Goal: Obtain resource: Obtain resource

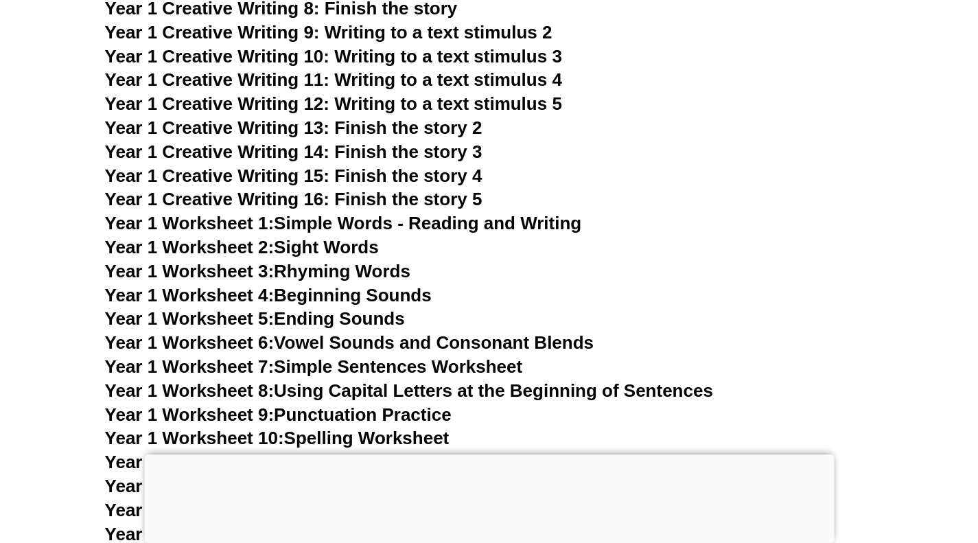
scroll to position [2675, 0]
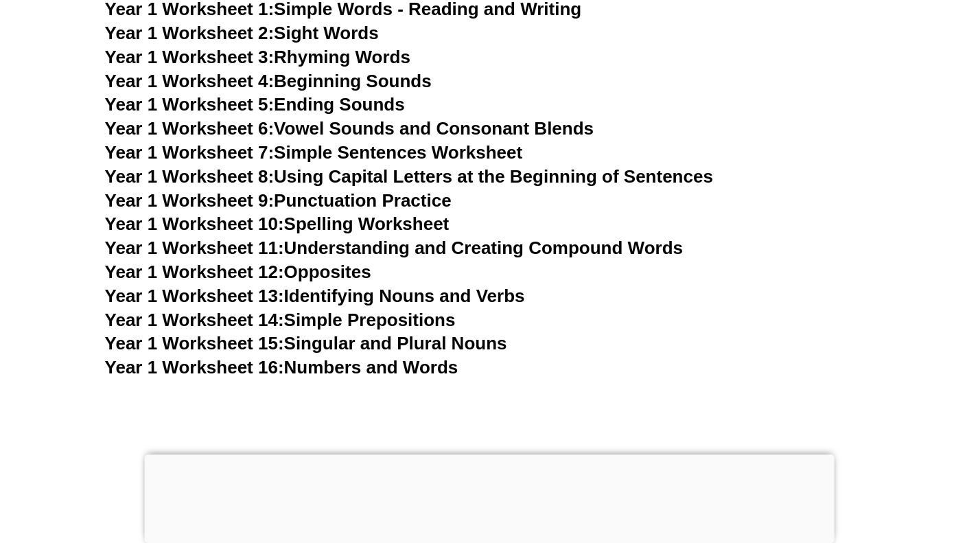
click at [352, 296] on link "Year 1 Worksheet 13: Identifying Nouns and Verbs" at bounding box center [315, 295] width 420 height 21
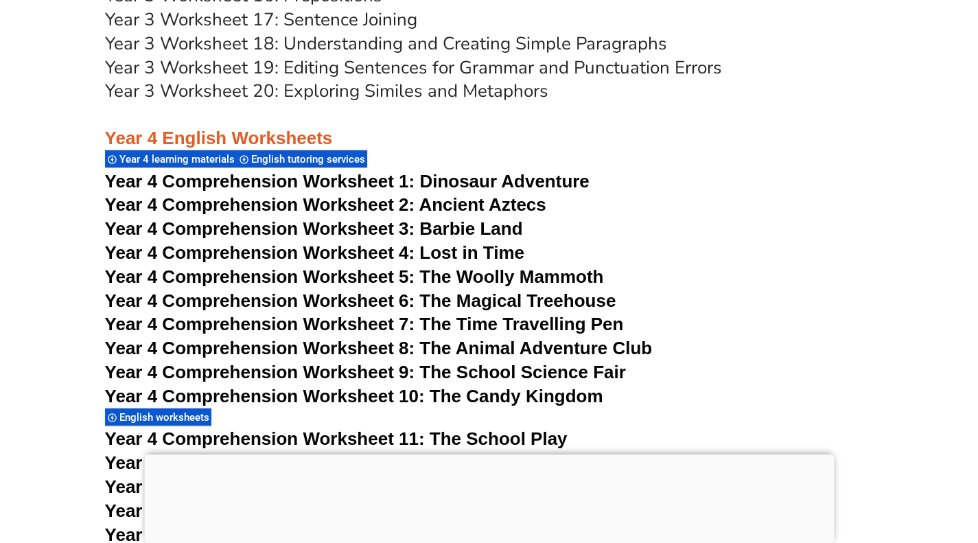
scroll to position [3019, 0]
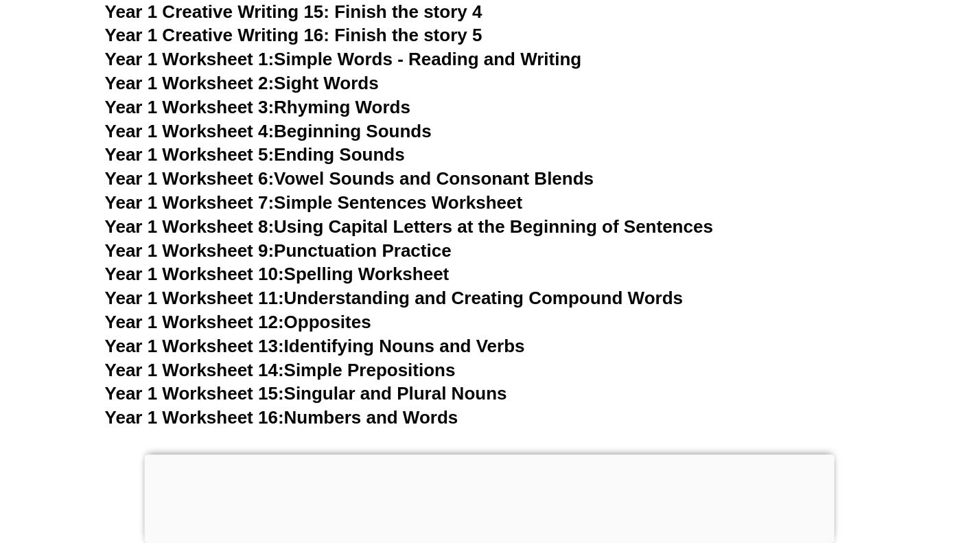
scroll to position [2607, 0]
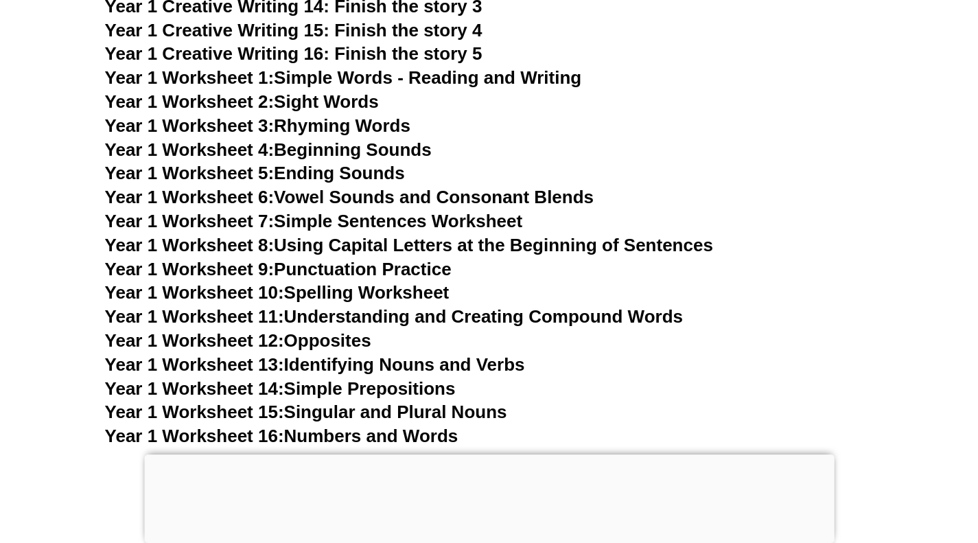
click at [343, 79] on link "Year 1 Worksheet 1: Simple Words - Reading and Writing" at bounding box center [343, 77] width 477 height 21
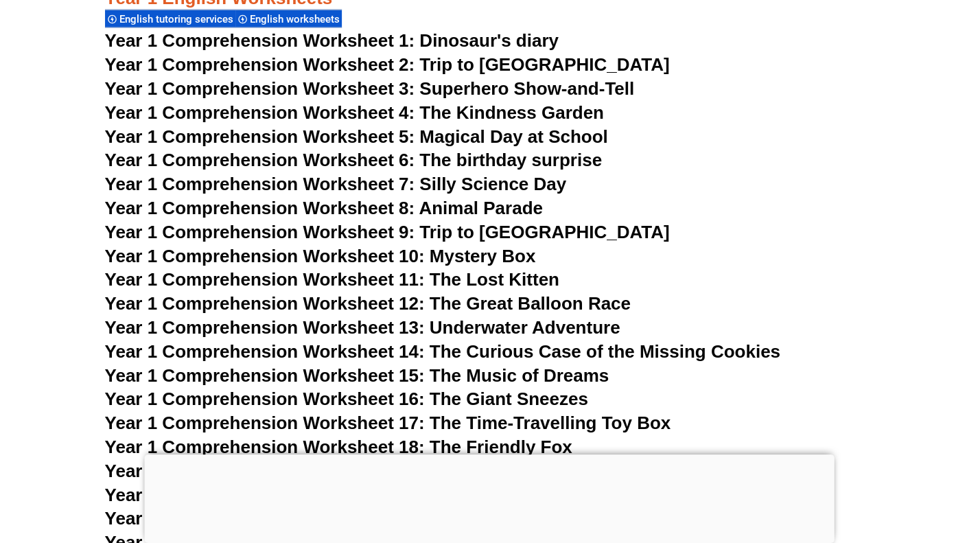
scroll to position [1715, 0]
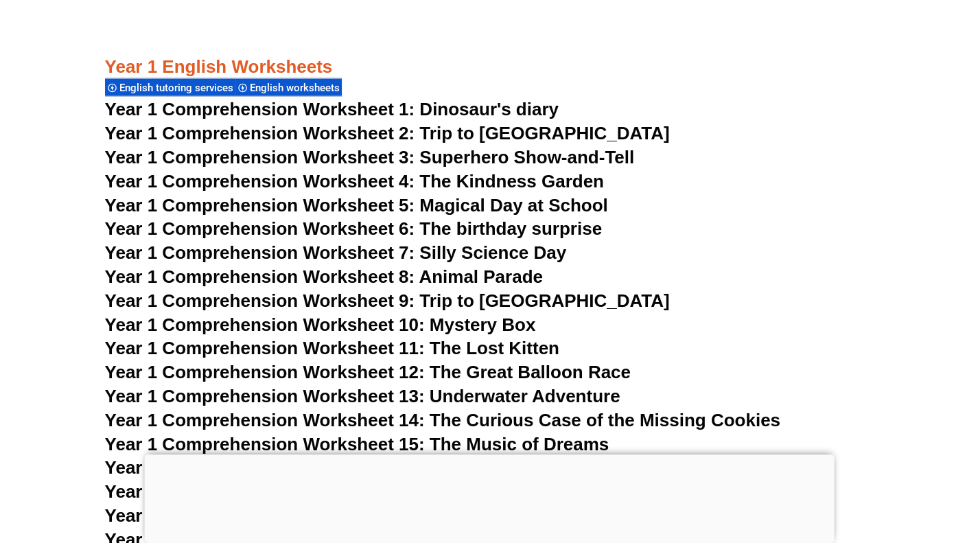
click at [375, 108] on span "Year 1 Comprehension Worksheet 1: Dinosaur's diary" at bounding box center [332, 109] width 454 height 21
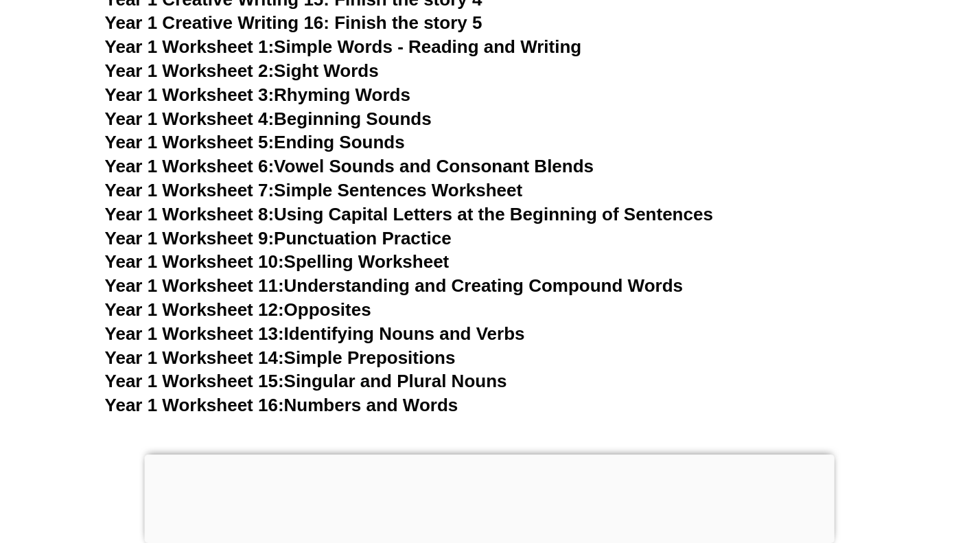
scroll to position [2676, 0]
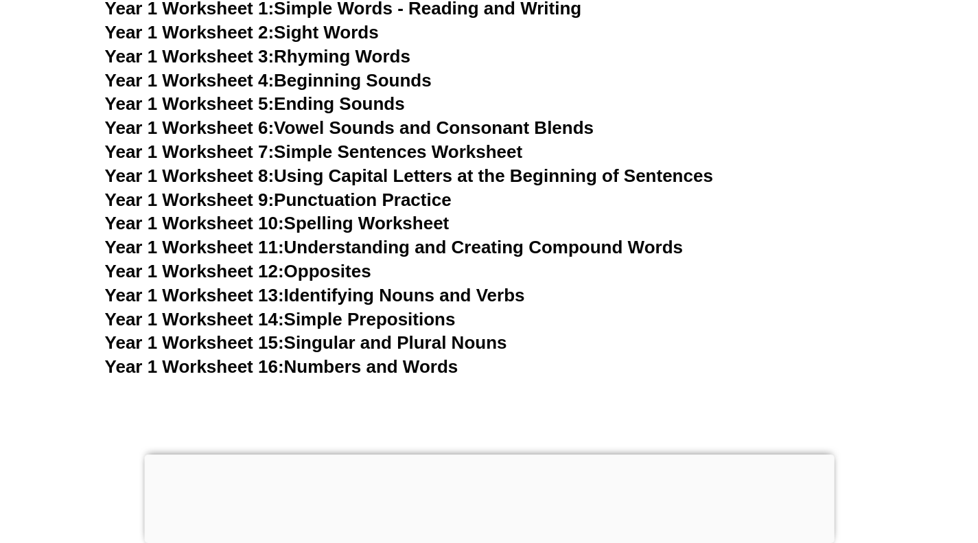
click at [344, 277] on link "Year 1 Worksheet 12: Opposites" at bounding box center [238, 271] width 266 height 21
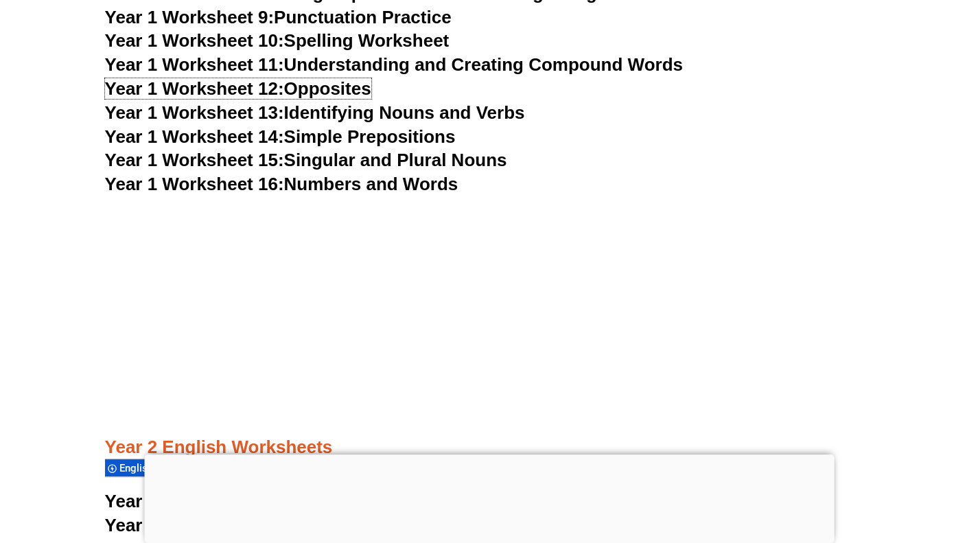
scroll to position [2882, 0]
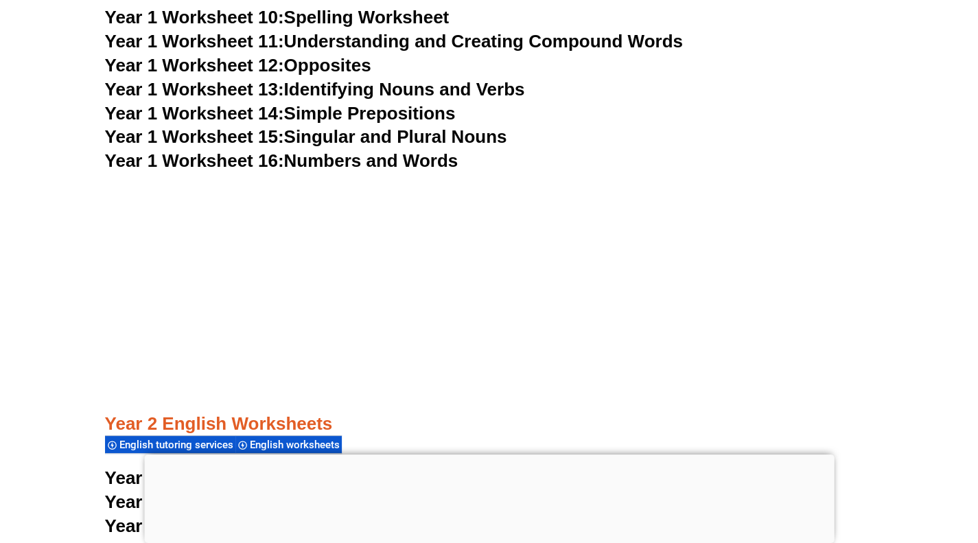
click at [316, 142] on link "Year 1 Worksheet 15: Singular and Plural Nouns" at bounding box center [306, 136] width 402 height 21
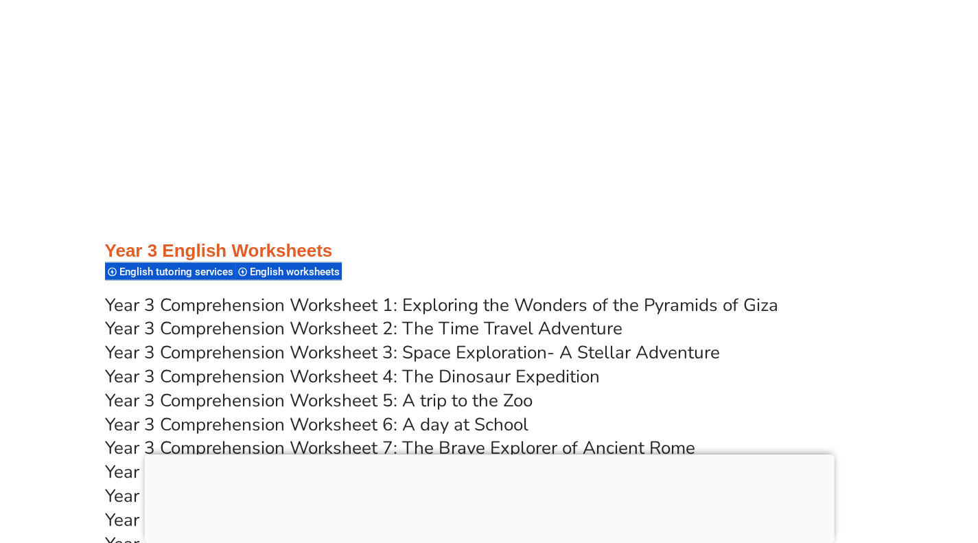
scroll to position [4392, 0]
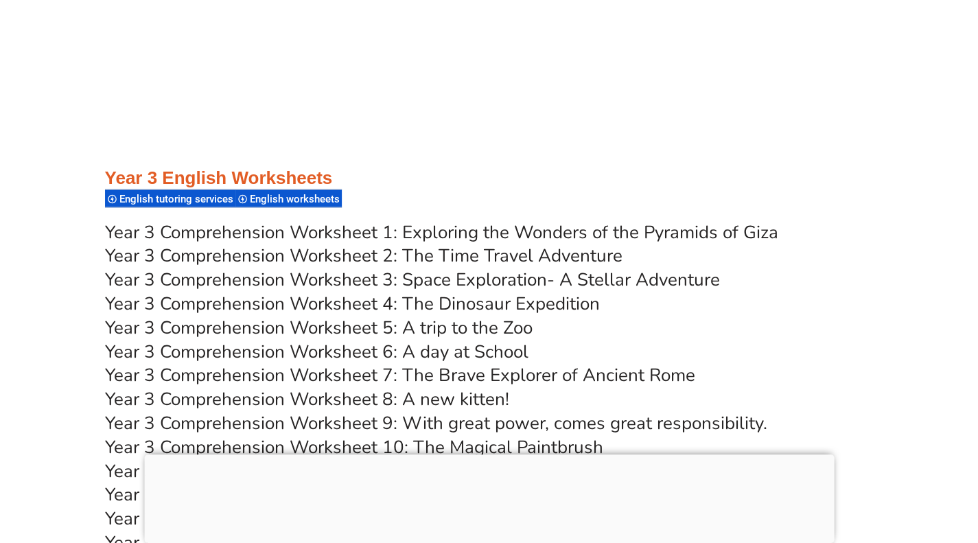
click at [443, 233] on link "Year 3 Comprehension Worksheet 1: Exploring the Wonders of the Pyramids of Giza" at bounding box center [441, 232] width 673 height 24
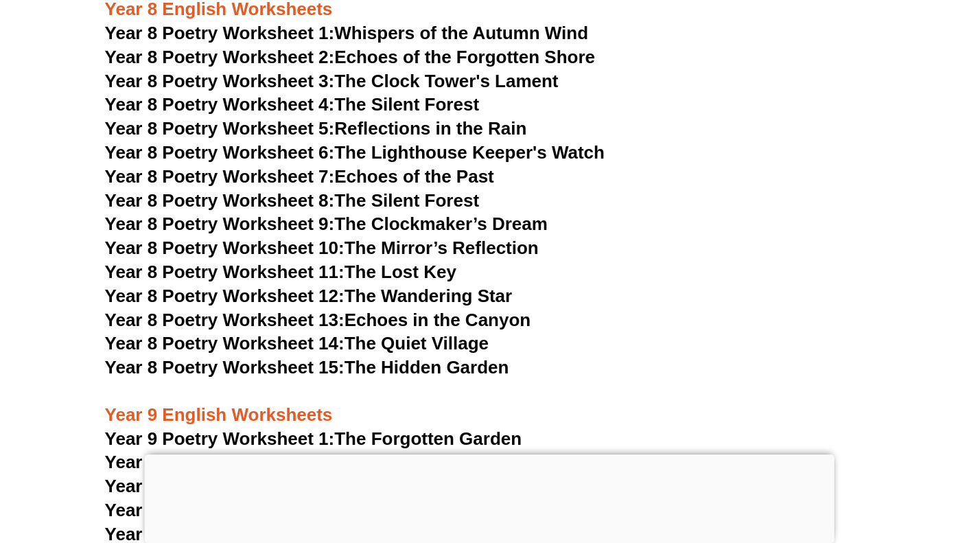
scroll to position [8989, 0]
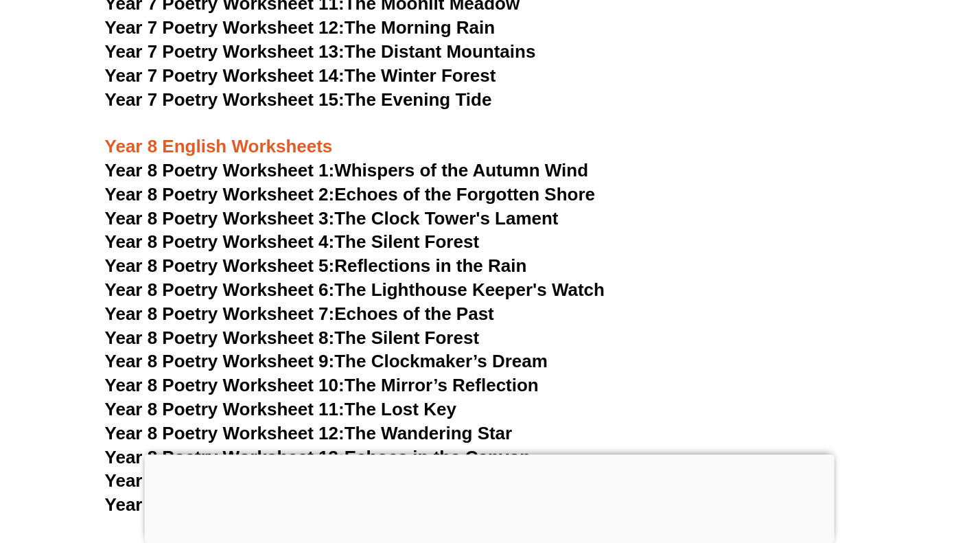
click at [243, 160] on span "Year 8 Poetry Worksheet 1:" at bounding box center [220, 170] width 230 height 21
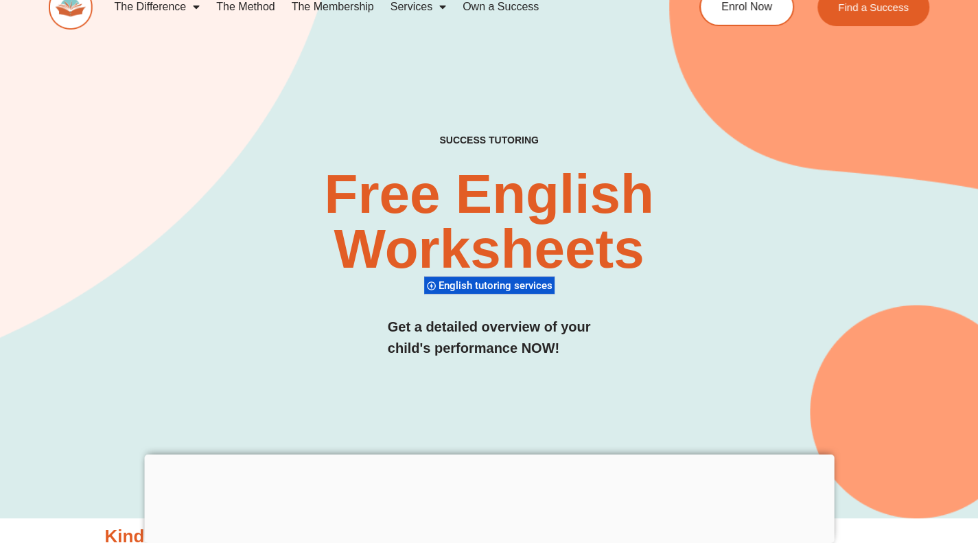
scroll to position [0, 0]
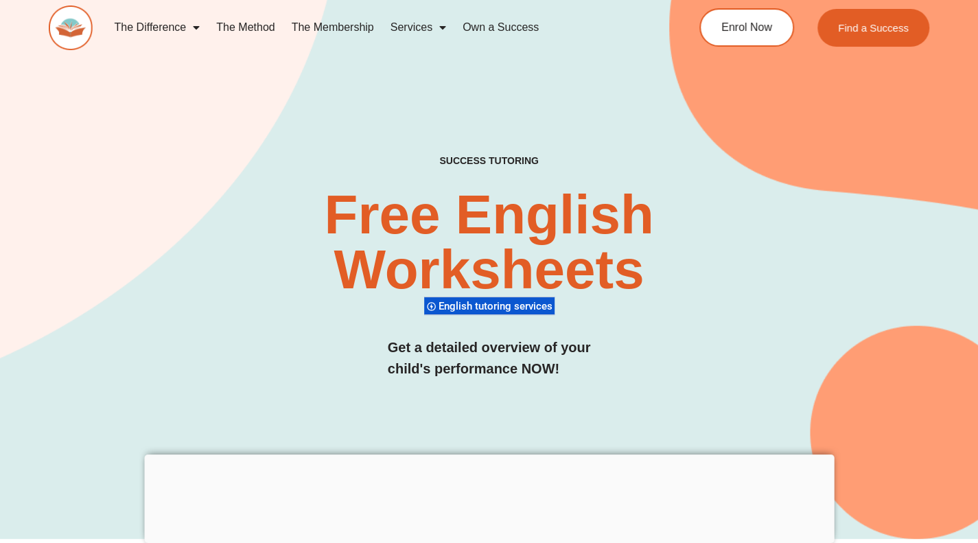
click at [57, 34] on img at bounding box center [70, 27] width 43 height 45
drag, startPoint x: 57, startPoint y: 34, endPoint x: 226, endPoint y: 309, distance: 323.8
click at [226, 310] on div "Free English Worksheets​ English tutoring services" at bounding box center [488, 251] width 581 height 129
